Goal: Check status: Check status

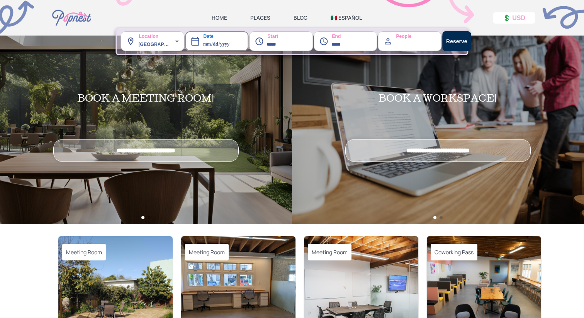
click at [238, 268] on img at bounding box center [238, 294] width 114 height 116
